Goal: Task Accomplishment & Management: Complete application form

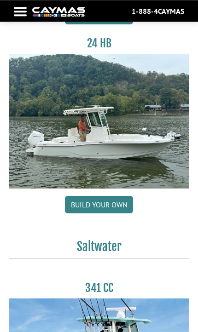
scroll to position [709, 0]
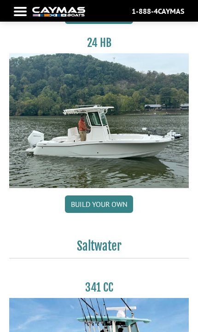
click at [111, 206] on link "Build your own" at bounding box center [99, 203] width 68 height 17
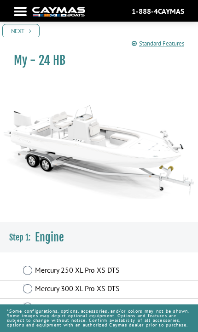
click at [25, 30] on link "Next" at bounding box center [20, 31] width 37 height 14
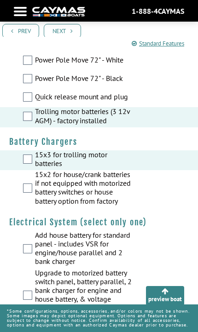
scroll to position [299, 0]
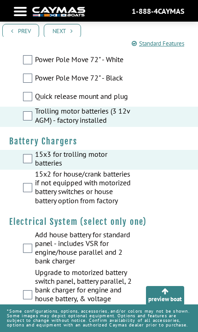
click at [19, 200] on div "15x2 for house/crank batteries if not equipped with motorized battery switches …" at bounding box center [99, 189] width 198 height 38
click at [21, 192] on div "15x2 for house/crank batteries if not equipped with motorized battery switches …" at bounding box center [99, 189] width 198 height 38
click at [25, 201] on div "15x2 for house/crank batteries if not equipped with motorized battery switches …" at bounding box center [99, 189] width 198 height 38
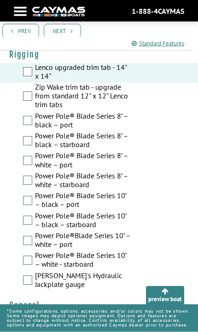
scroll to position [583, 0]
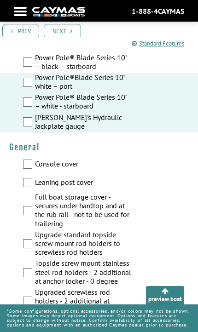
click at [79, 189] on label "Leaning post cover" at bounding box center [83, 183] width 97 height 11
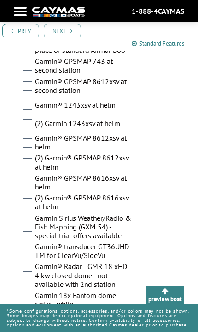
scroll to position [2511, 0]
click at [20, 172] on div "(2) Garmin® GPSMAP 8612xsv at helm" at bounding box center [99, 164] width 198 height 20
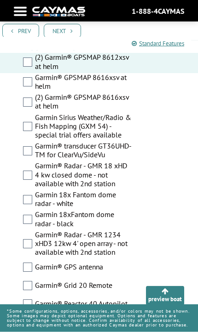
scroll to position [2612, 0]
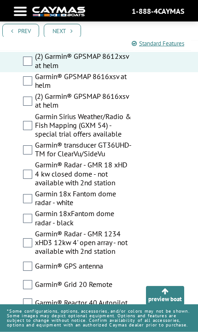
click at [23, 138] on div "Garmin Sirius Weather/Radio & Fish Mapping (GXM 54) - special trial offers avai…" at bounding box center [99, 126] width 198 height 29
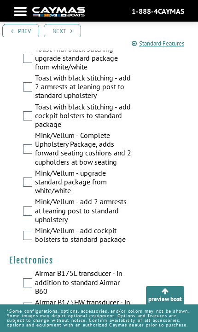
scroll to position [2249, 0]
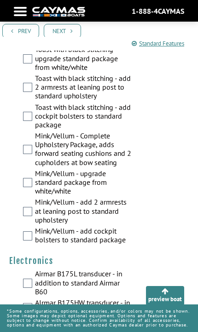
click at [16, 212] on div "Mink/Vellum - add 2 armrests at leaning post to standard upholstery" at bounding box center [99, 212] width 198 height 29
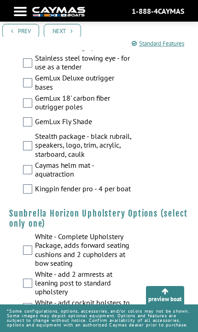
click at [62, 29] on link "Next" at bounding box center [62, 31] width 37 height 14
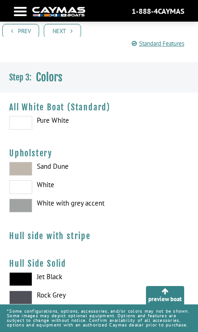
scroll to position [148, 0]
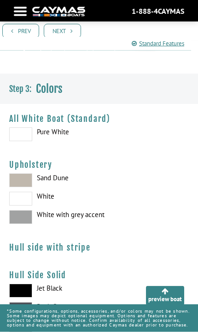
click at [17, 183] on span at bounding box center [20, 180] width 23 height 14
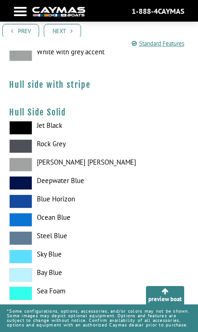
scroll to position [329, 0]
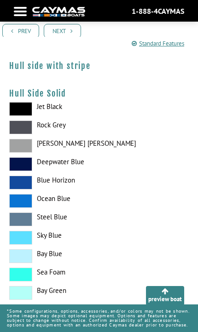
click at [23, 300] on span at bounding box center [20, 293] width 23 height 14
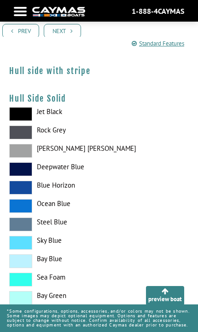
scroll to position [323, 0]
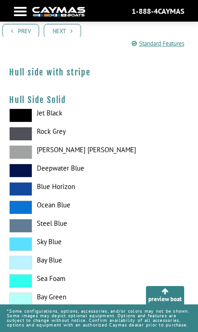
click at [47, 288] on label "Sea Foam" at bounding box center [98, 281] width 179 height 14
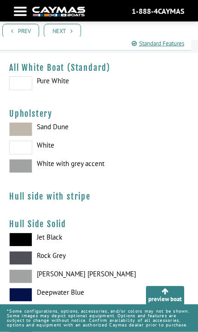
click at [20, 243] on span at bounding box center [20, 240] width 23 height 14
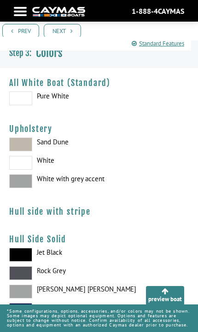
scroll to position [183, 0]
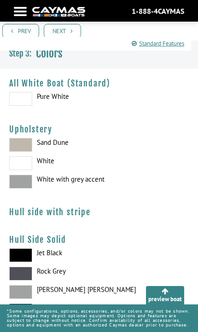
click at [16, 101] on span at bounding box center [20, 99] width 23 height 14
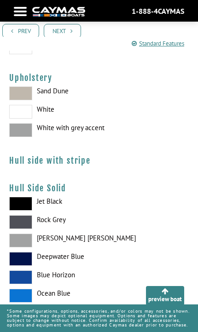
scroll to position [233, 0]
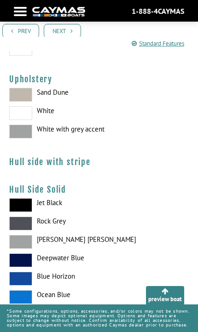
click at [20, 205] on span at bounding box center [20, 205] width 23 height 14
click at [18, 161] on h4 "Hull side with stripe" at bounding box center [98, 162] width 179 height 10
click at [31, 165] on h4 "Hull side with stripe" at bounding box center [98, 162] width 179 height 10
click at [16, 227] on span at bounding box center [20, 224] width 23 height 14
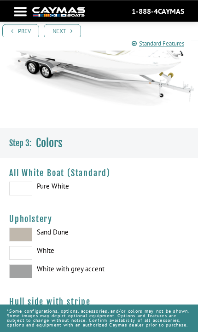
click at [12, 192] on span at bounding box center [20, 189] width 23 height 14
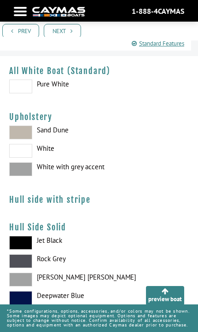
scroll to position [239, 0]
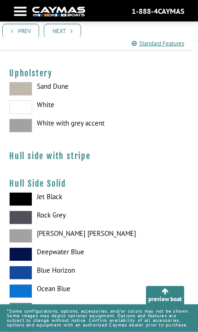
click at [30, 278] on span at bounding box center [20, 273] width 23 height 14
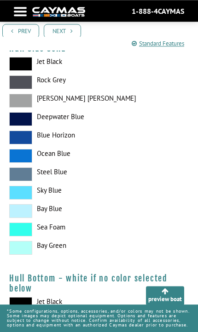
scroll to position [375, 0]
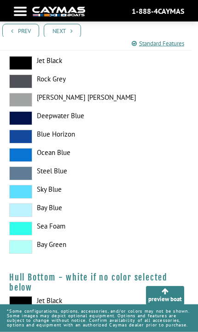
click at [16, 211] on span at bounding box center [20, 210] width 23 height 14
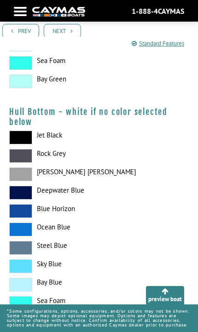
scroll to position [541, 0]
click at [54, 290] on label "Bay Blue" at bounding box center [98, 285] width 179 height 14
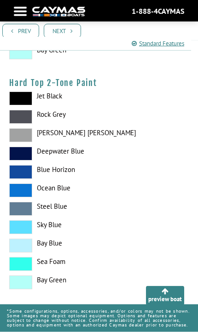
scroll to position [810, 0]
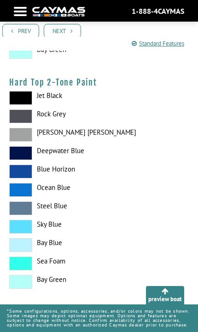
click at [27, 252] on span at bounding box center [20, 245] width 23 height 14
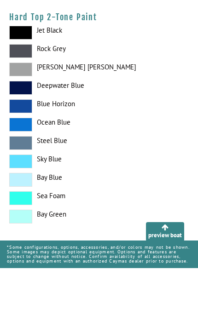
scroll to position [811, 0]
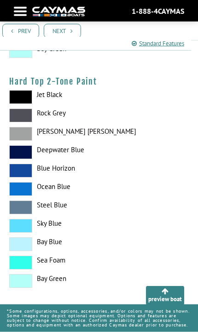
click at [44, 316] on h4 "Colored deck" at bounding box center [98, 311] width 179 height 10
click at [42, 316] on h4 "Colored deck" at bounding box center [98, 311] width 179 height 10
click at [44, 316] on h4 "Colored deck" at bounding box center [98, 311] width 179 height 10
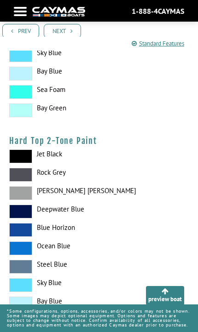
click at [65, 32] on link "Next" at bounding box center [62, 31] width 37 height 14
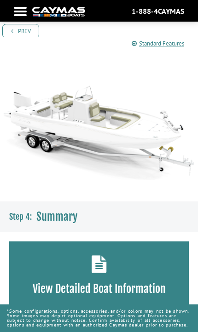
scroll to position [19, 0]
